Goal: Task Accomplishment & Management: Manage account settings

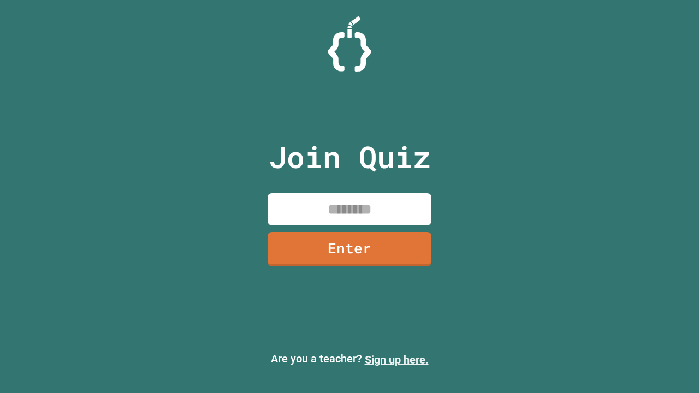
click at [396, 360] on link "Sign up here." at bounding box center [397, 359] width 64 height 13
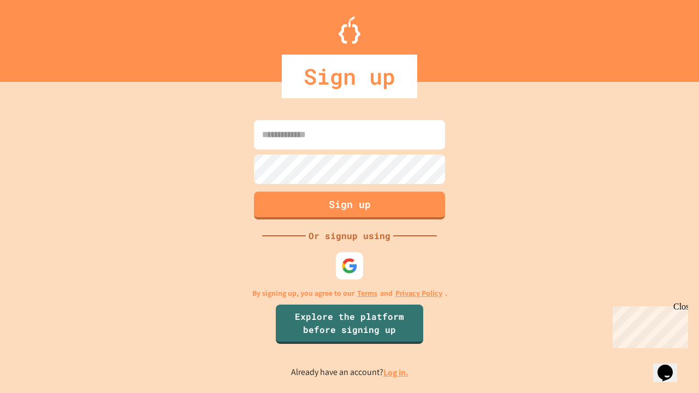
click at [396, 372] on link "Log in." at bounding box center [395, 372] width 25 height 11
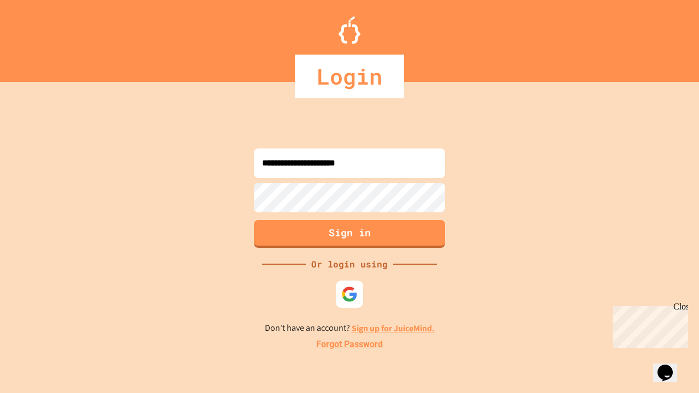
type input "**********"
